Goal: Transaction & Acquisition: Purchase product/service

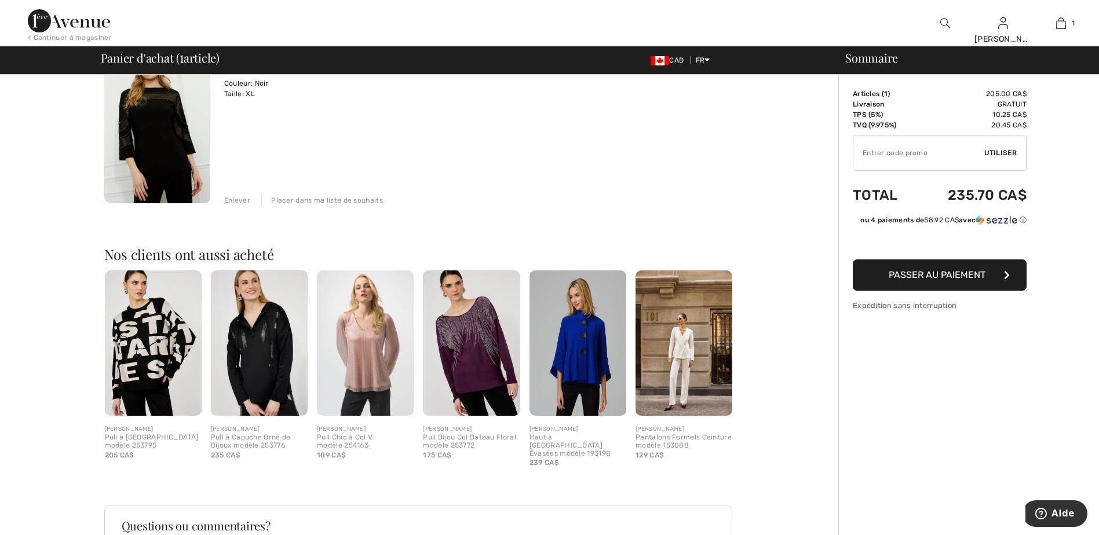
scroll to position [125, 0]
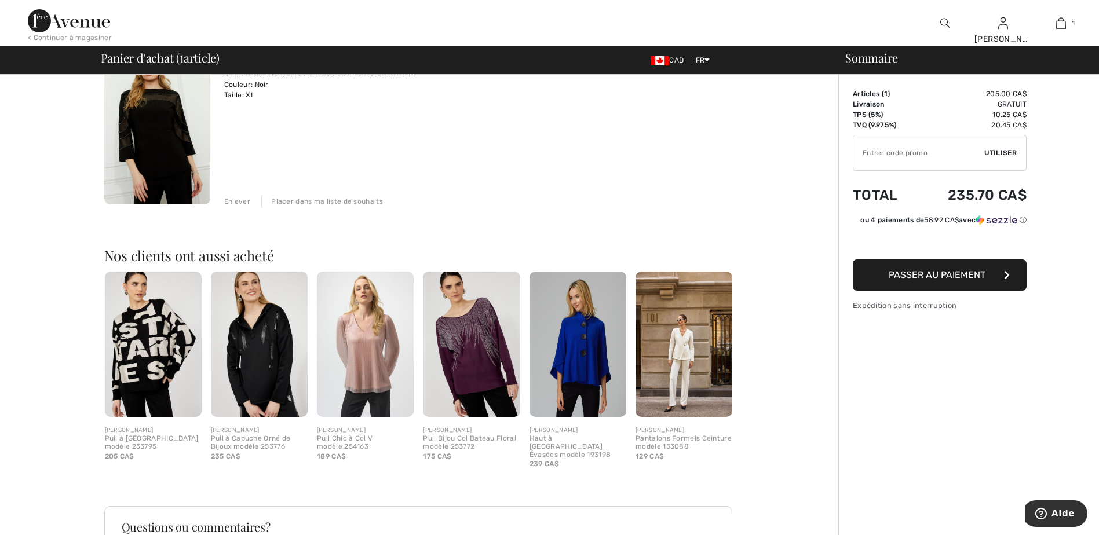
type input "NEW15"
type input "FREEXPRESS"
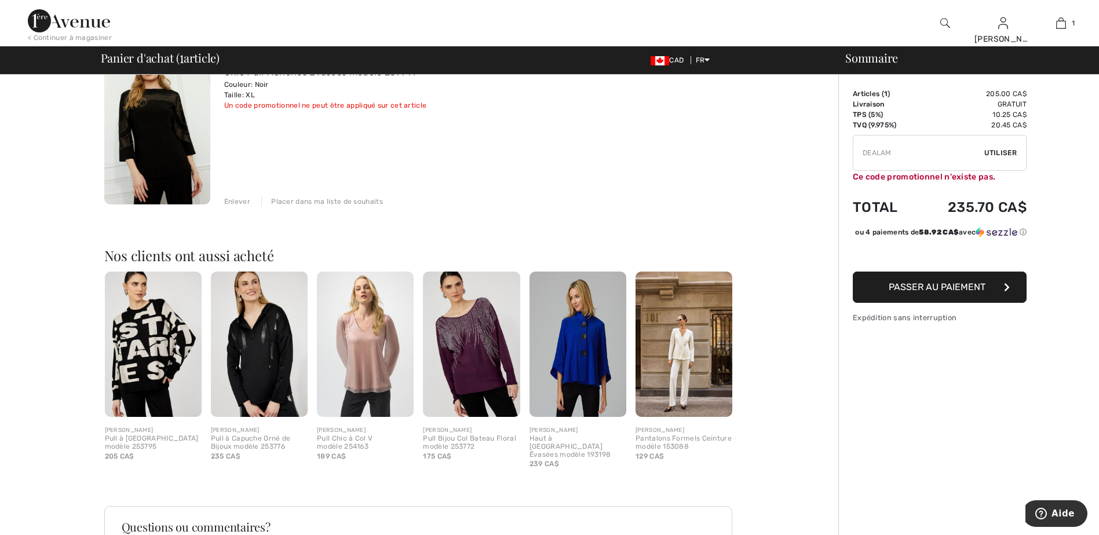
type input "FREEDENIMBAG"
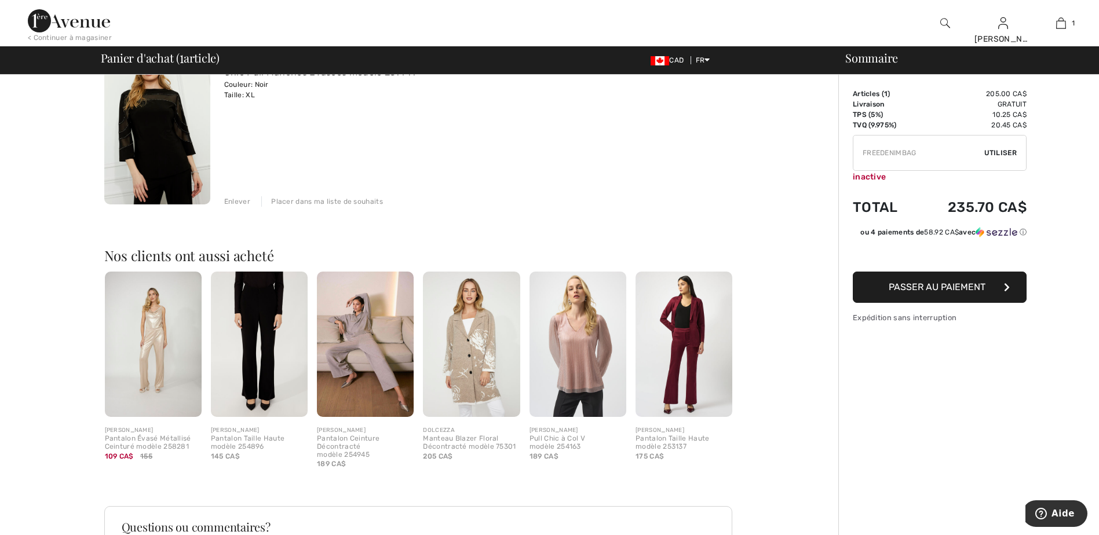
type input "FLASH15"
type input "HSYSGN0EEFTD"
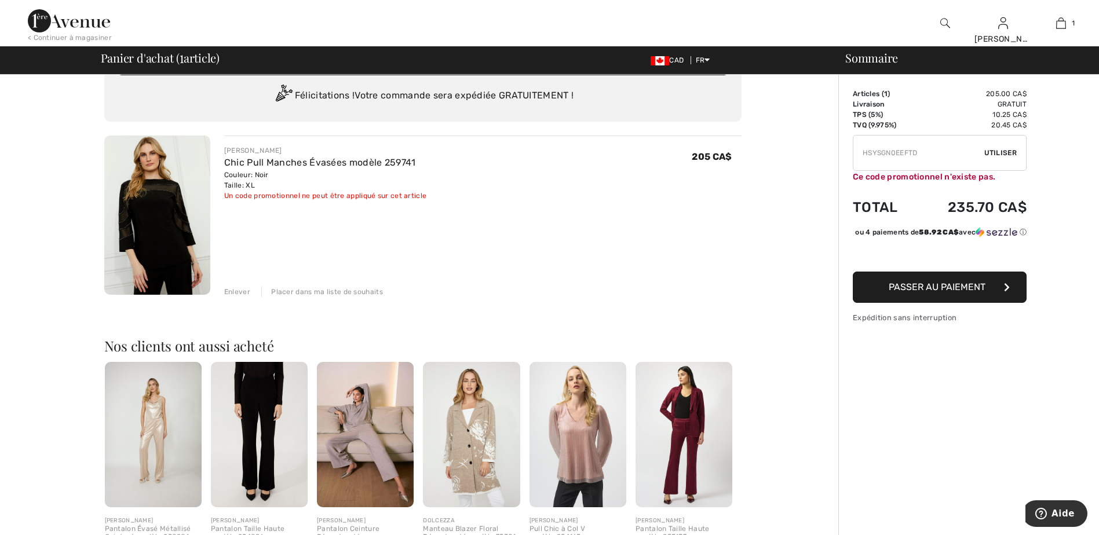
scroll to position [9, 0]
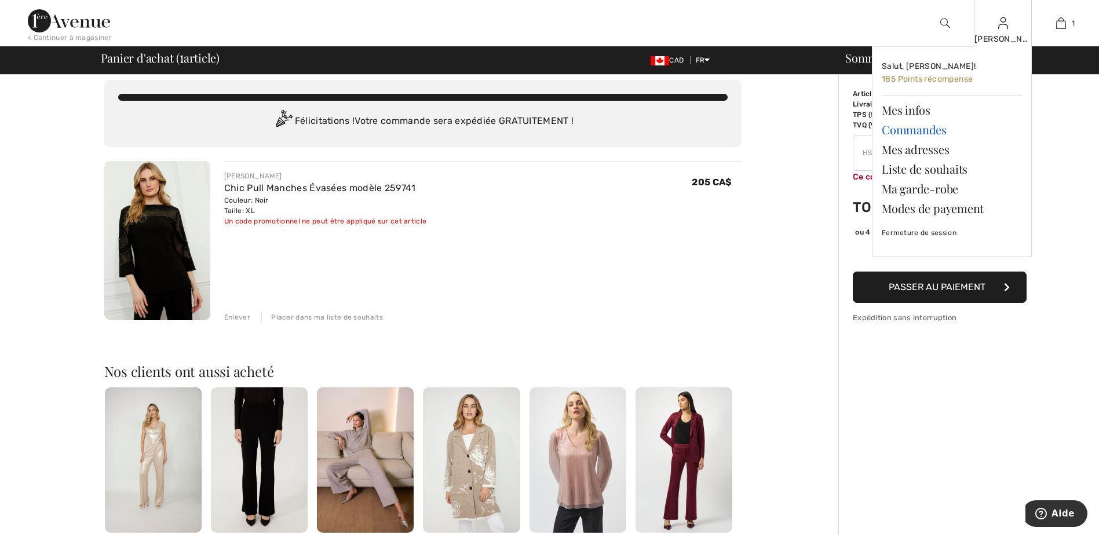
click at [908, 123] on link "Commandes" at bounding box center [952, 130] width 140 height 20
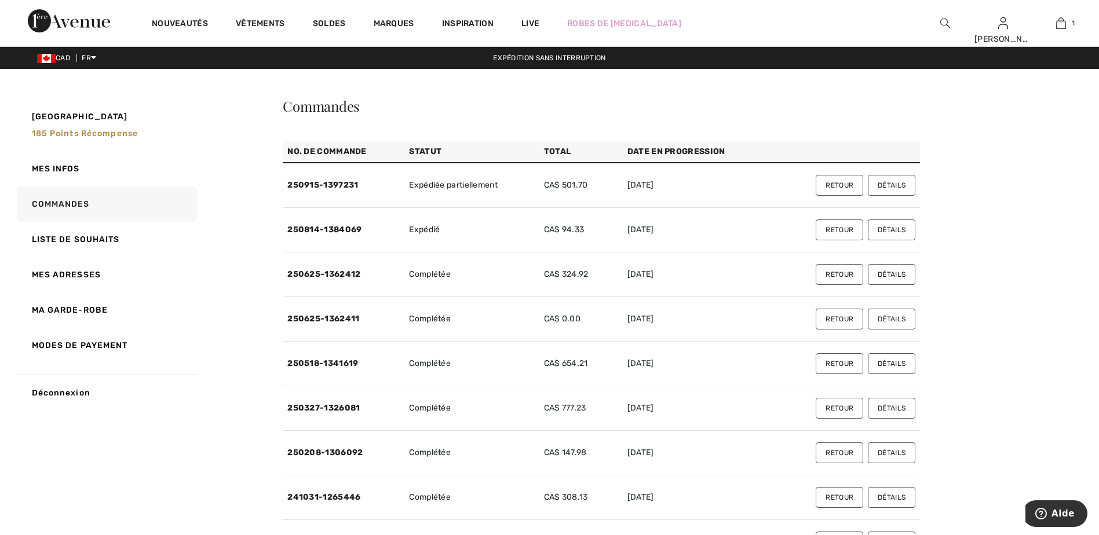
click at [581, 229] on td "CA$ 94.33" at bounding box center [580, 230] width 83 height 45
click at [891, 229] on button "Détails" at bounding box center [892, 230] width 48 height 21
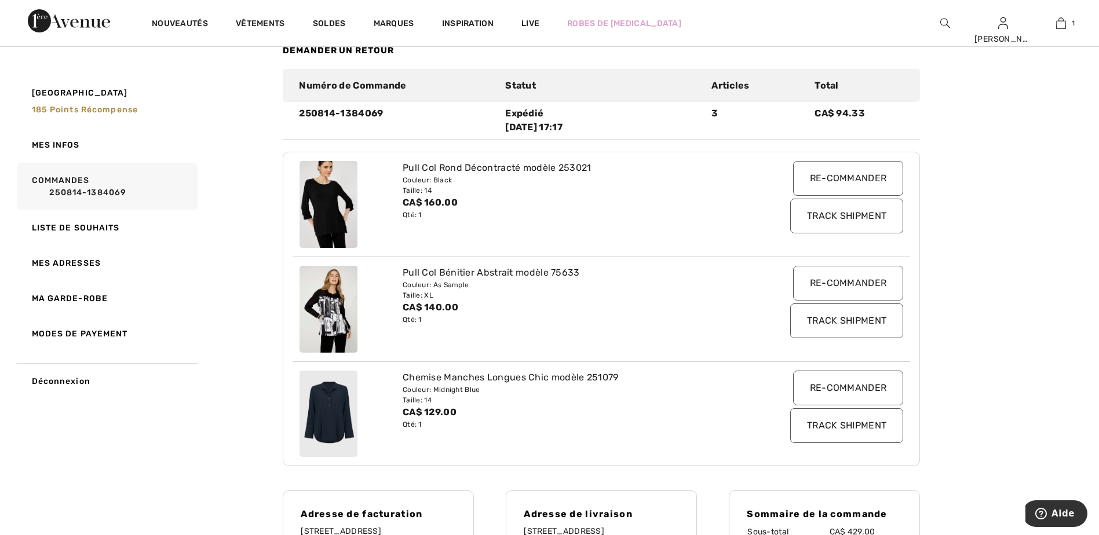
scroll to position [58, 0]
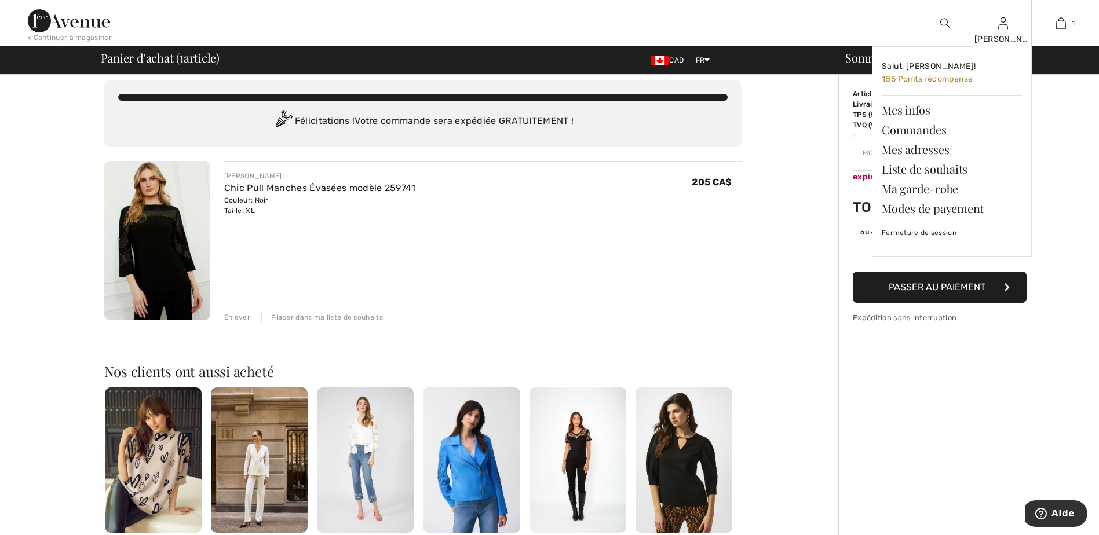
click at [1008, 40] on div "[PERSON_NAME]" at bounding box center [1003, 39] width 57 height 12
click at [925, 138] on link "Commandes" at bounding box center [952, 130] width 140 height 20
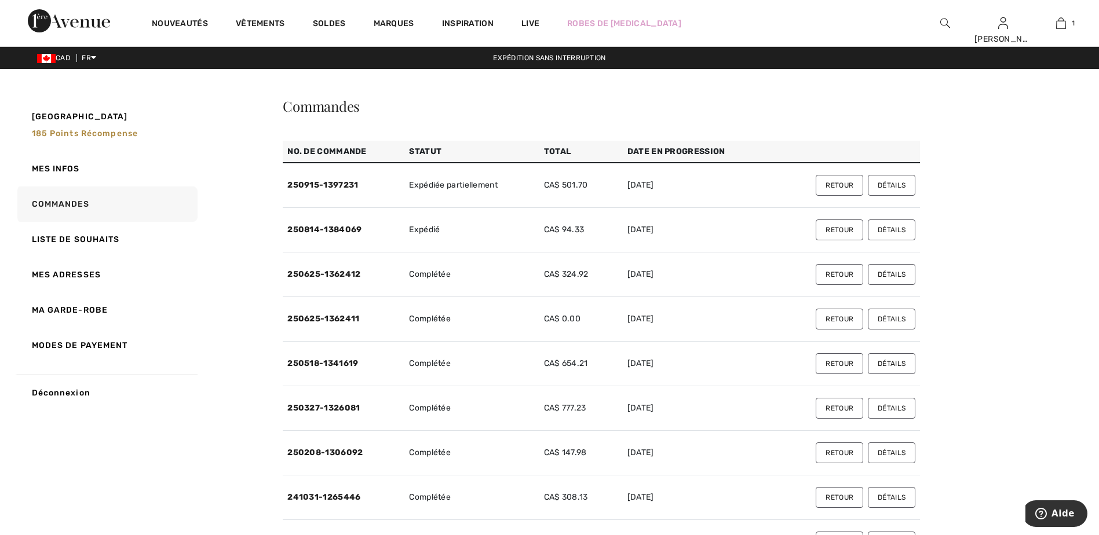
click at [887, 277] on button "Détails" at bounding box center [892, 274] width 48 height 21
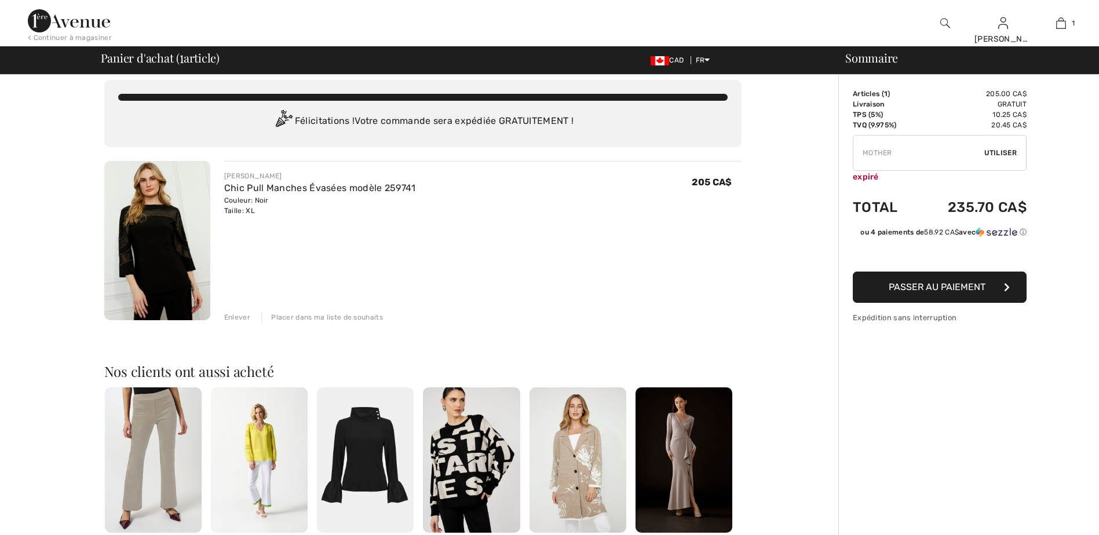
checkbox input "true"
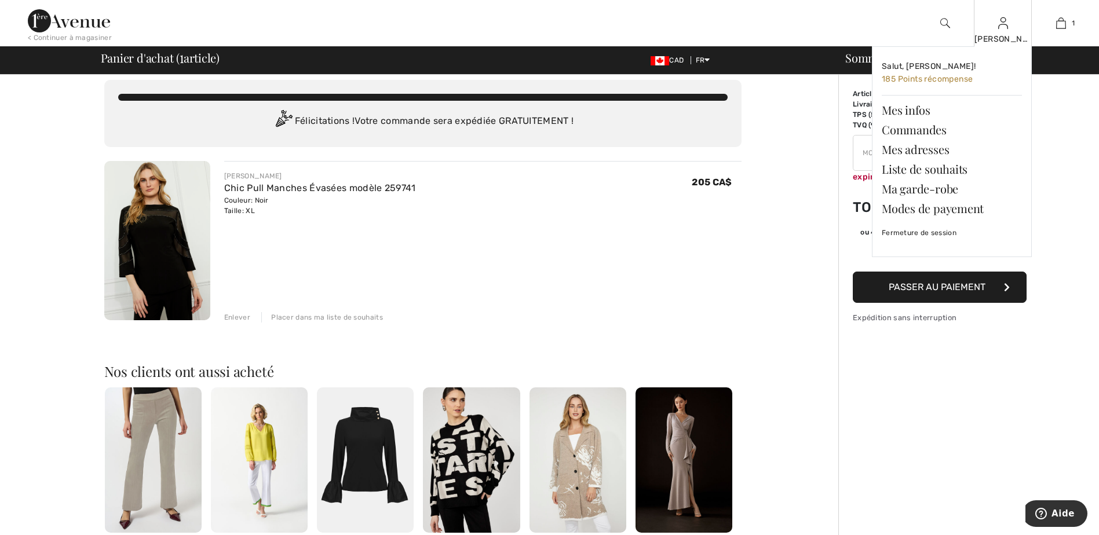
click at [1008, 38] on div "[PERSON_NAME]" at bounding box center [1003, 39] width 57 height 12
click at [939, 129] on link "Commandes" at bounding box center [952, 130] width 140 height 20
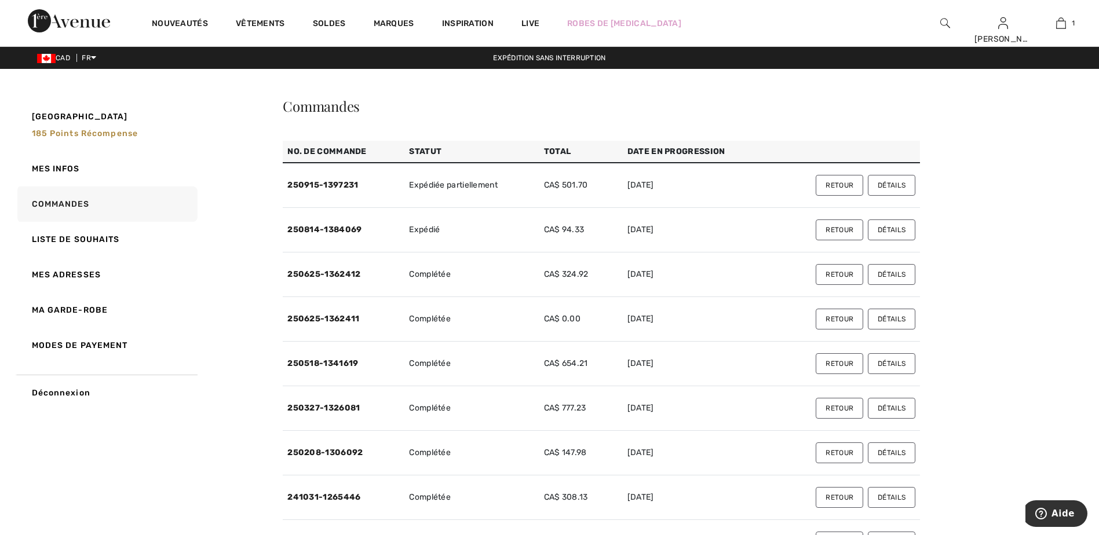
click at [827, 325] on button "Retour" at bounding box center [840, 319] width 48 height 21
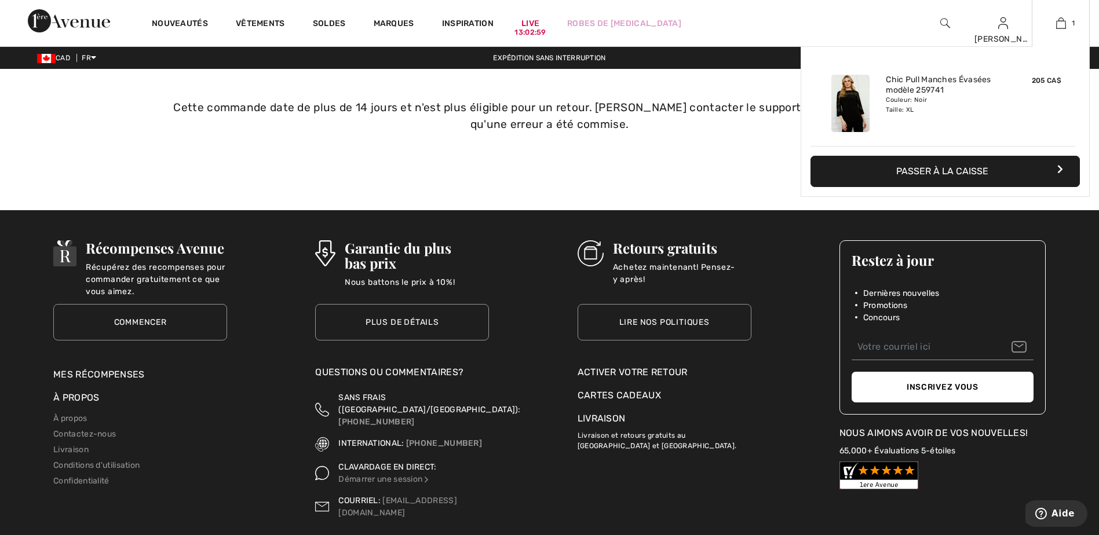
click at [1058, 13] on div "1 Ajouté au panier [PERSON_NAME] Chic Pull Manches Évasées Modèle 259741 205 CA…" at bounding box center [1061, 23] width 58 height 46
click at [958, 172] on button "Passer à la caisse" at bounding box center [945, 171] width 269 height 31
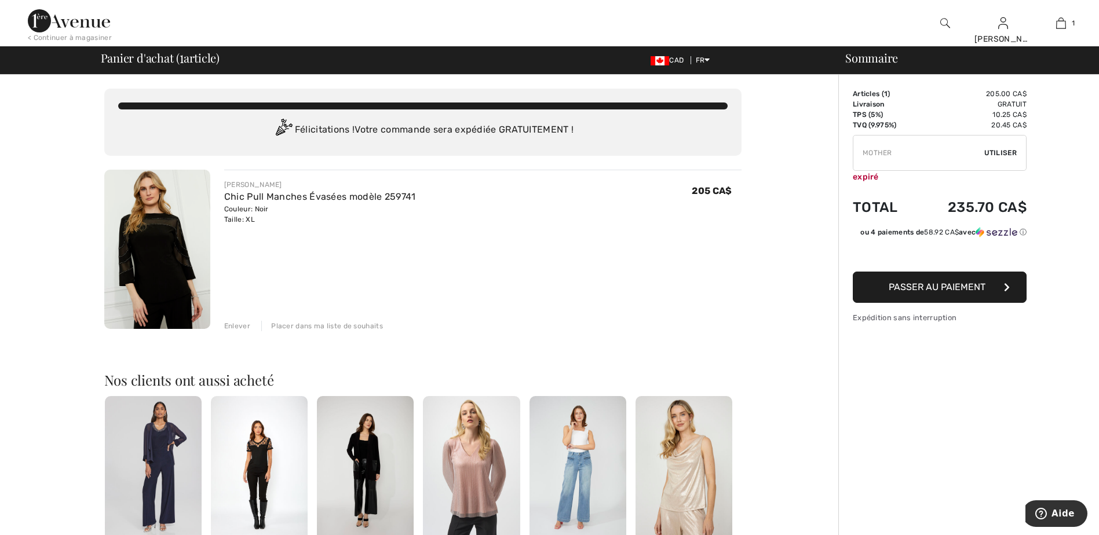
click at [172, 210] on img at bounding box center [157, 249] width 106 height 159
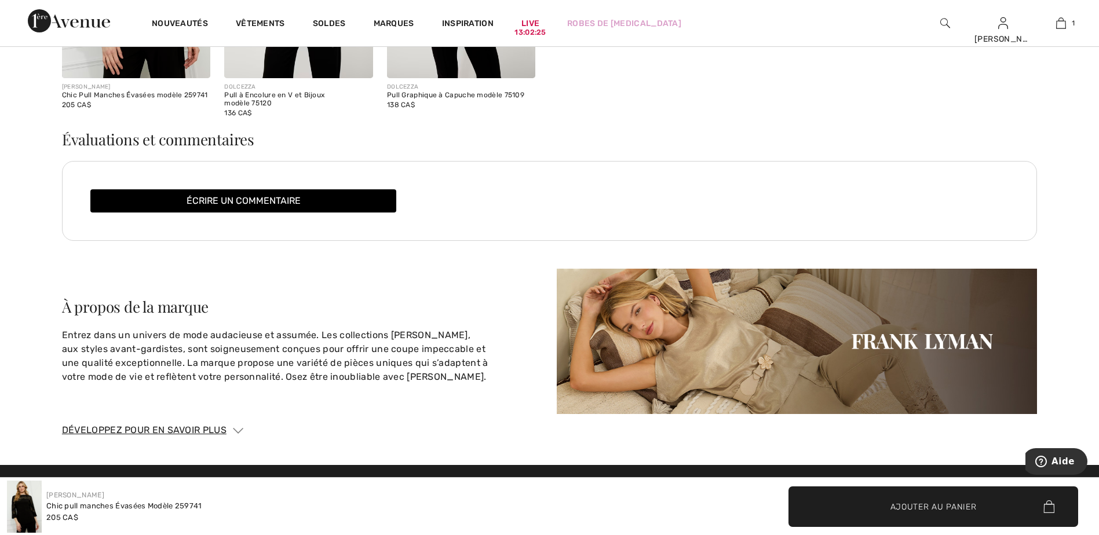
scroll to position [1912, 0]
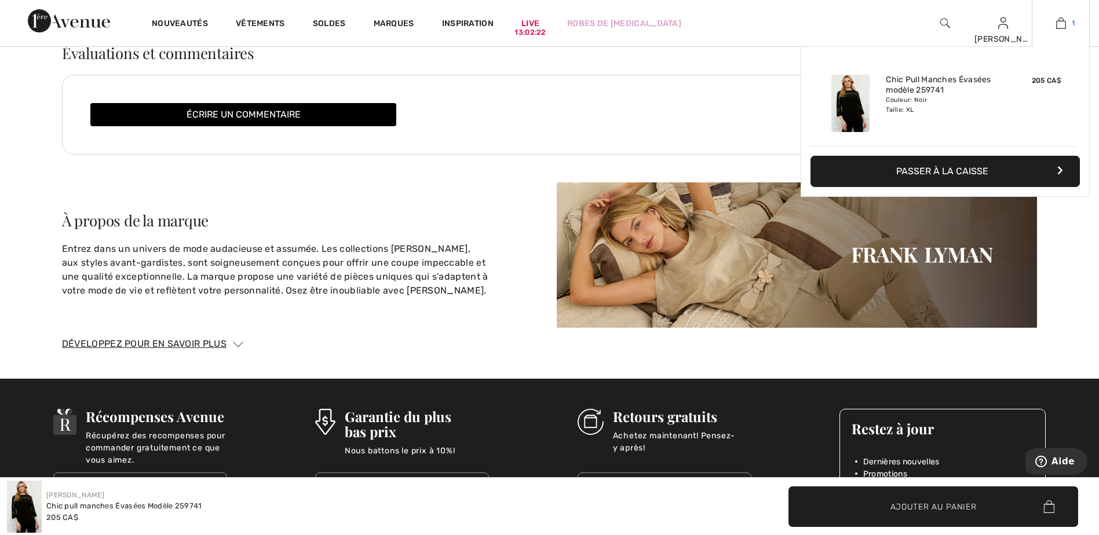
click at [1068, 28] on link "1" at bounding box center [1061, 23] width 57 height 14
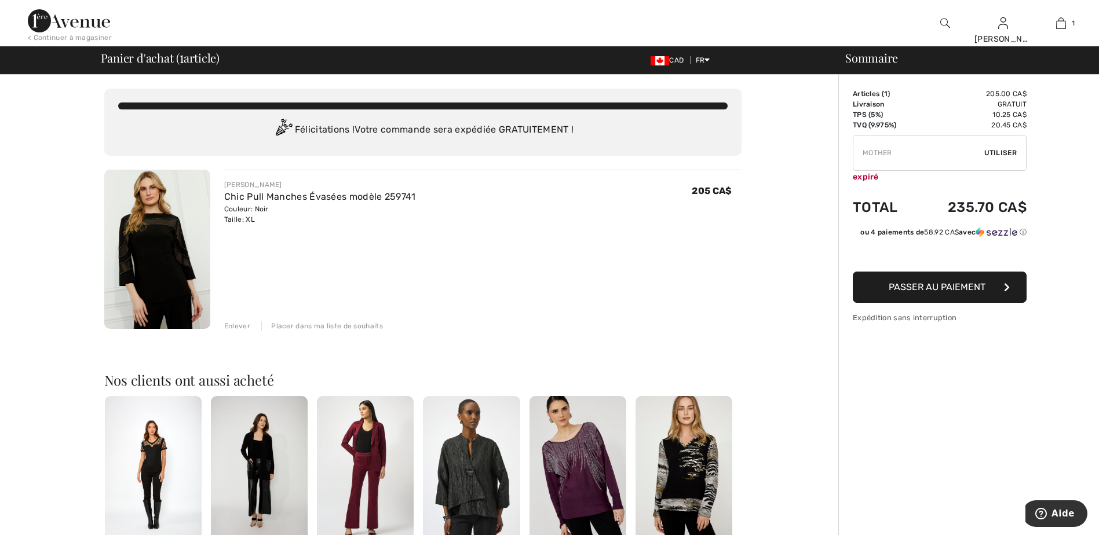
click at [953, 286] on span "Passer au paiement" at bounding box center [937, 287] width 97 height 11
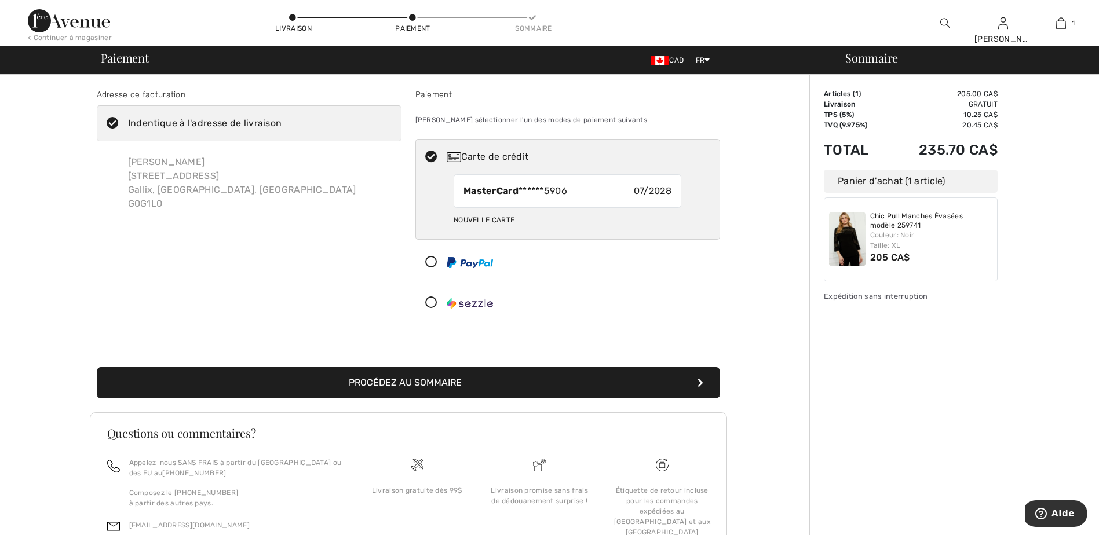
click at [458, 381] on button "Procédez au sommaire" at bounding box center [409, 382] width 624 height 31
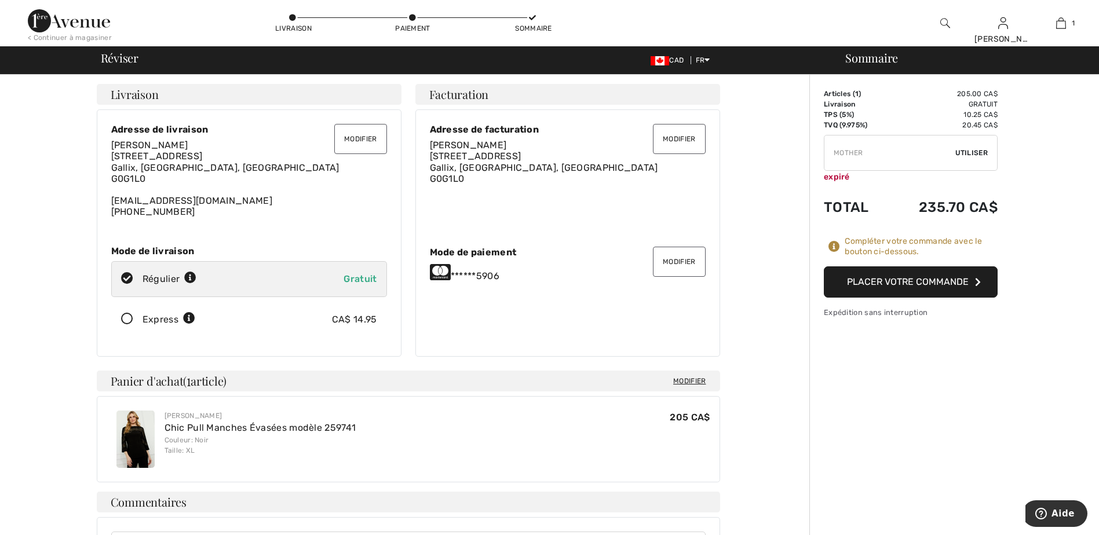
click at [901, 282] on button "Placer votre commande" at bounding box center [911, 282] width 174 height 31
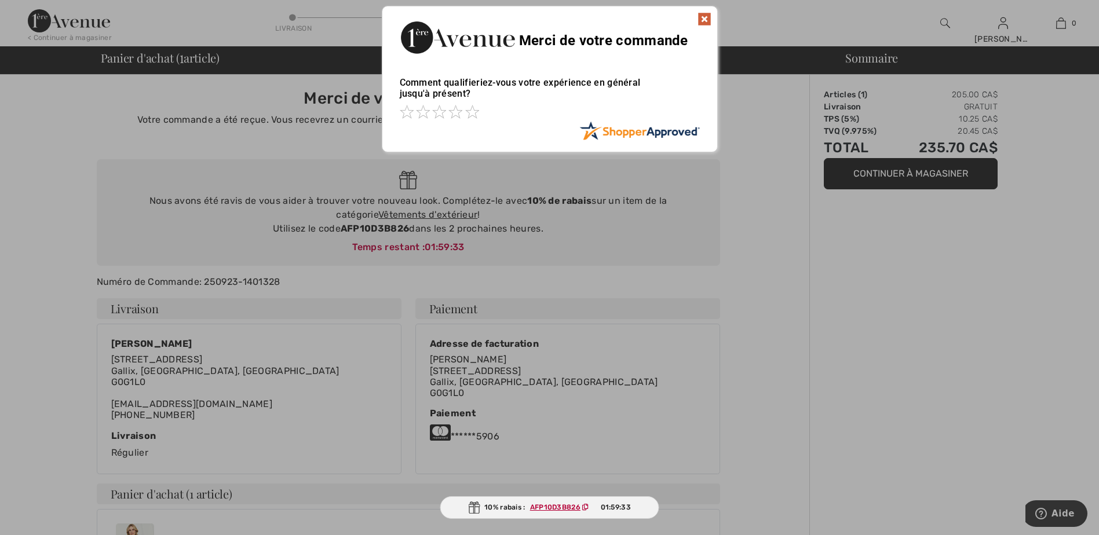
click at [709, 22] on img at bounding box center [705, 19] width 14 height 14
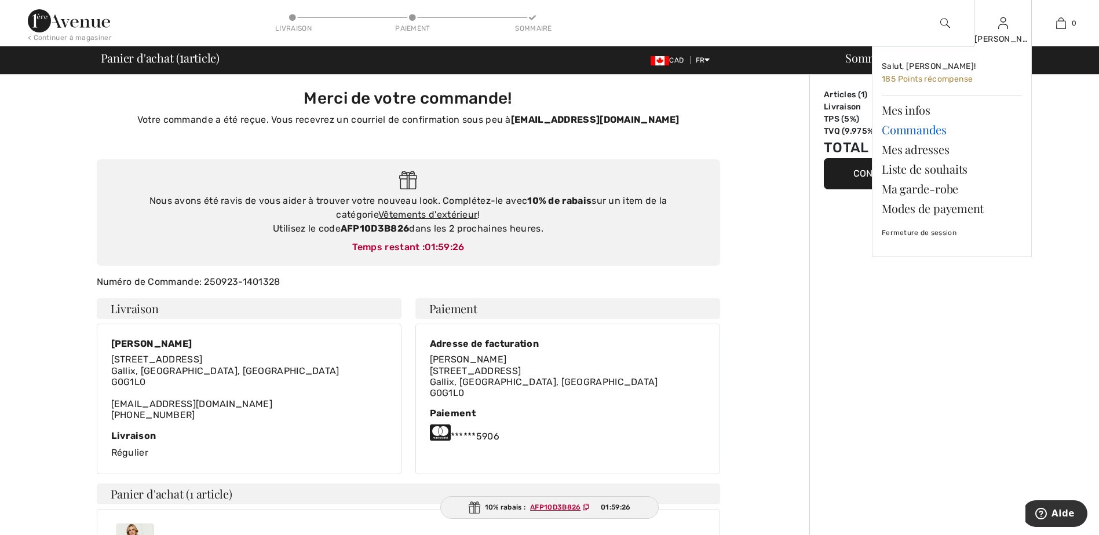
click at [911, 130] on link "Commandes" at bounding box center [952, 130] width 140 height 20
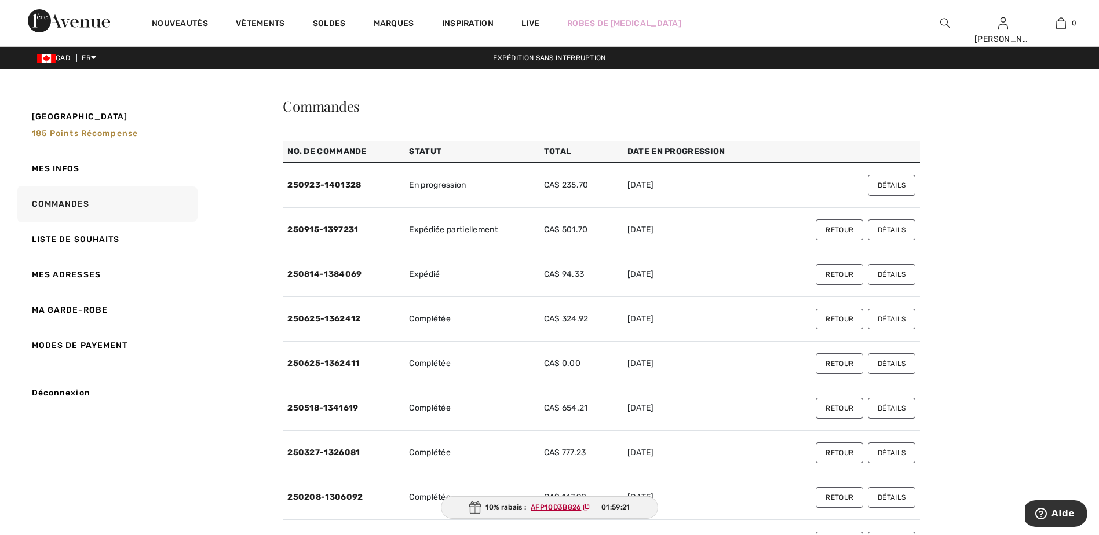
click at [891, 181] on button "Détails" at bounding box center [892, 185] width 48 height 21
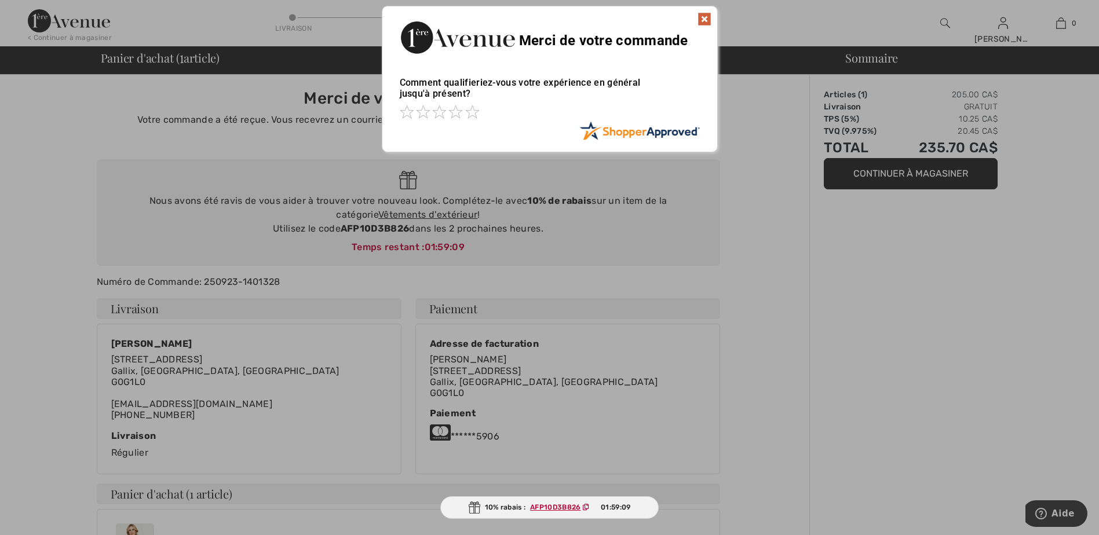
click at [716, 9] on div "Merci de votre commande" at bounding box center [549, 35] width 335 height 59
click at [706, 11] on div "Merci de votre commande" at bounding box center [549, 35] width 335 height 59
click at [704, 20] on img at bounding box center [705, 19] width 14 height 14
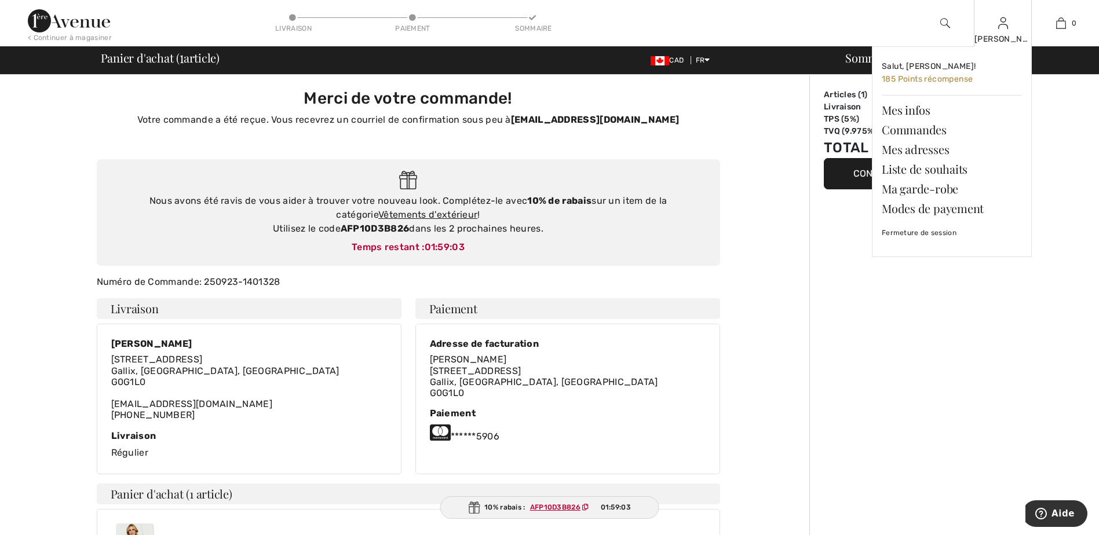
click at [1004, 42] on div "[PERSON_NAME]" at bounding box center [1003, 39] width 57 height 12
click at [941, 125] on link "Commandes" at bounding box center [952, 130] width 140 height 20
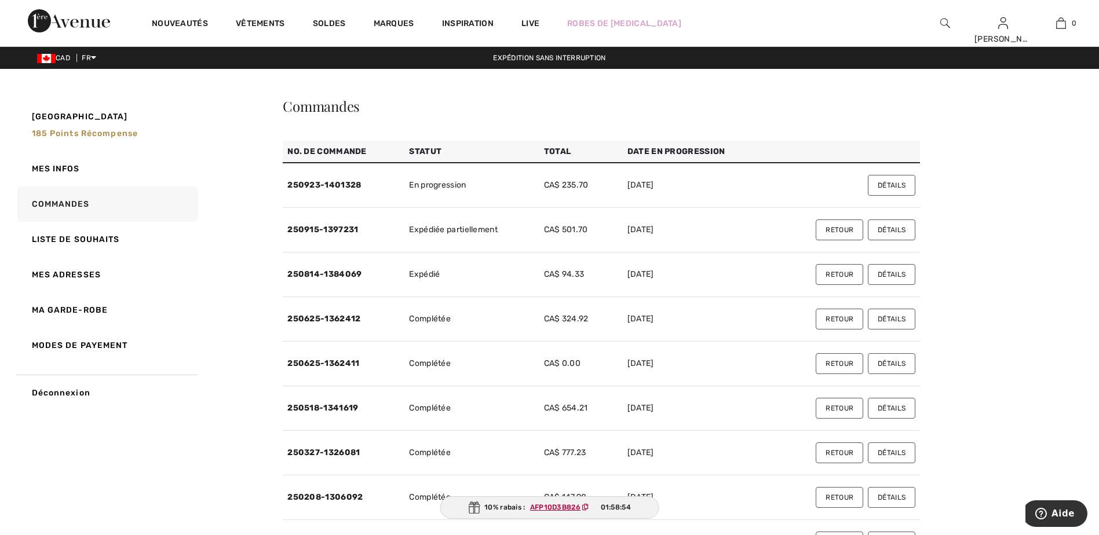
click at [896, 314] on button "Détails" at bounding box center [892, 319] width 48 height 21
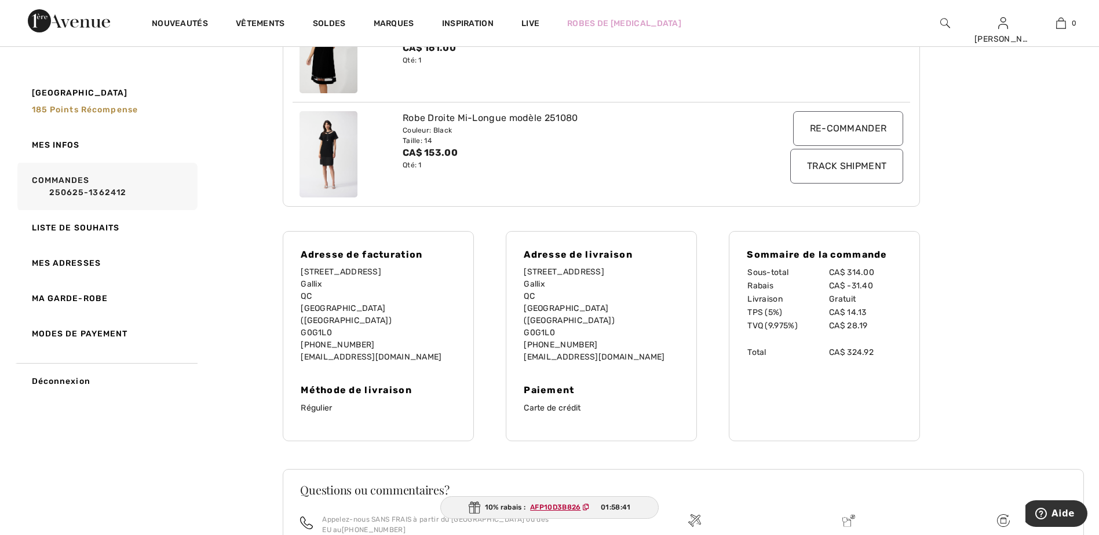
scroll to position [290, 0]
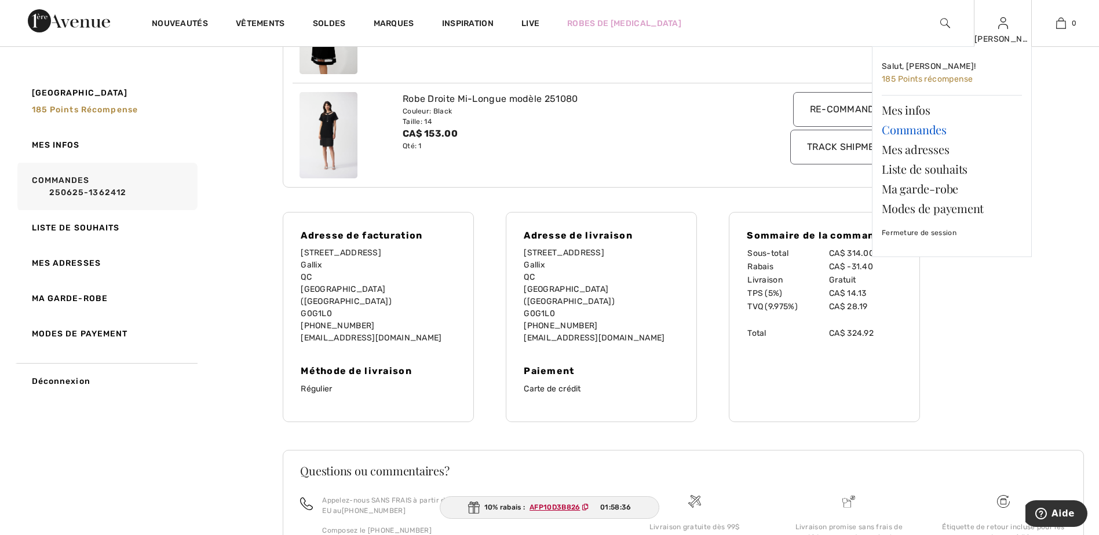
click at [941, 126] on link "Commandes" at bounding box center [952, 130] width 140 height 20
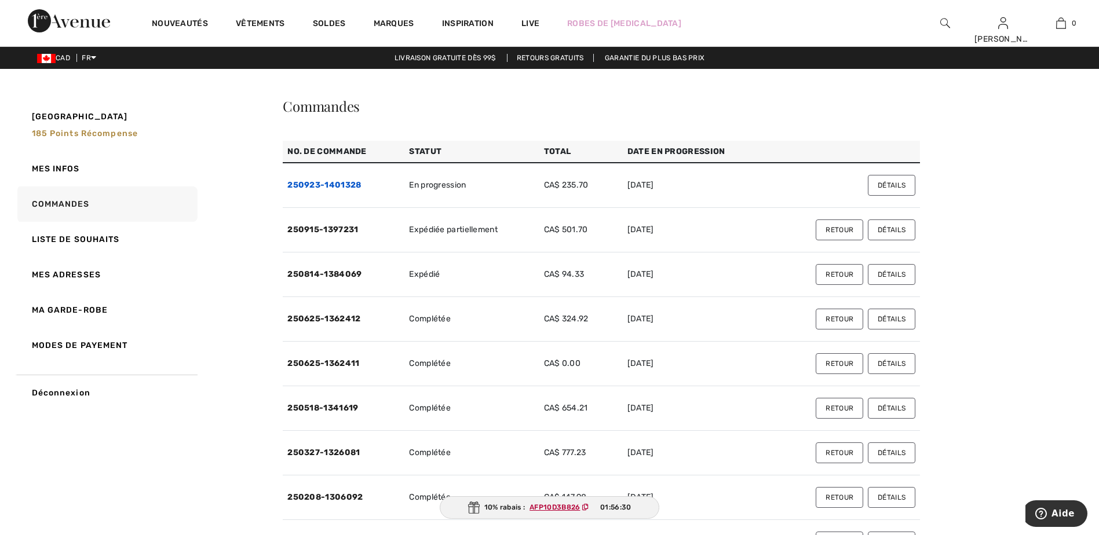
click at [329, 181] on link "250923-1401328" at bounding box center [324, 185] width 74 height 10
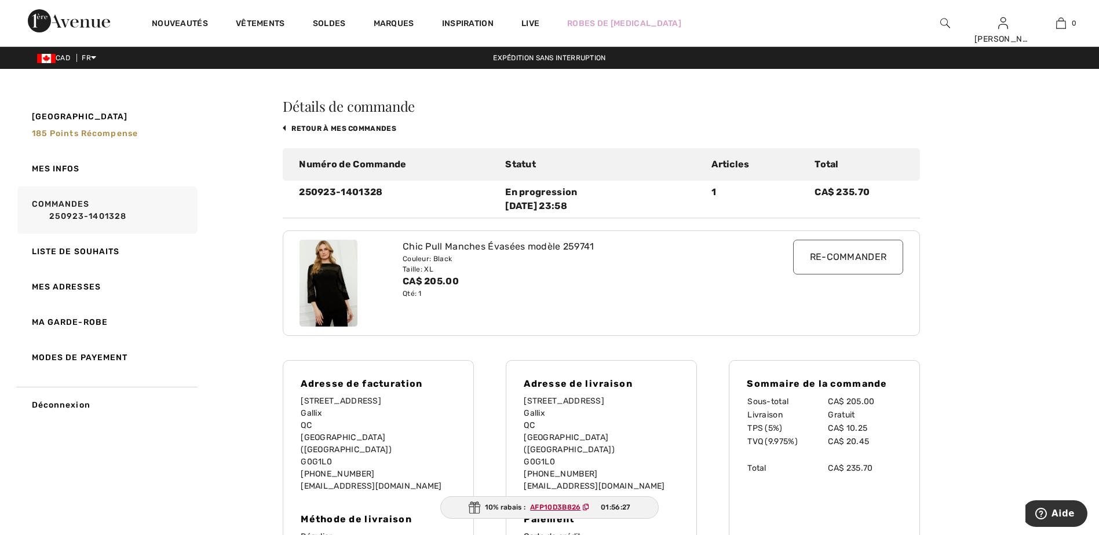
click at [325, 254] on img at bounding box center [329, 283] width 58 height 87
